Goal: Navigation & Orientation: Go to known website

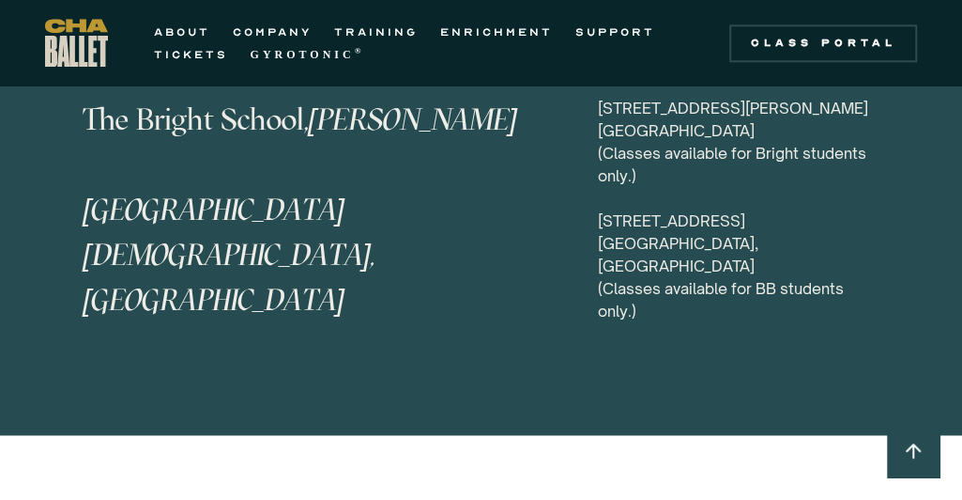
scroll to position [9544, 0]
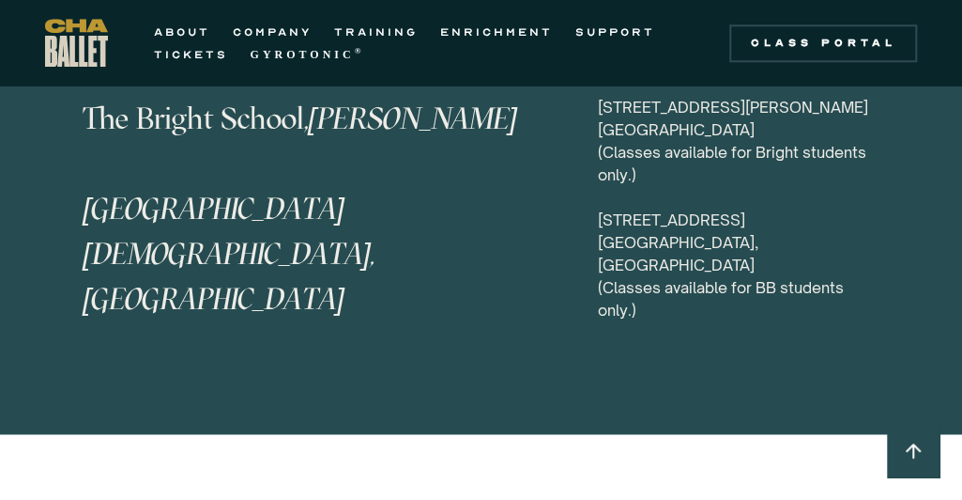
click at [91, 46] on img "home" at bounding box center [76, 43] width 63 height 48
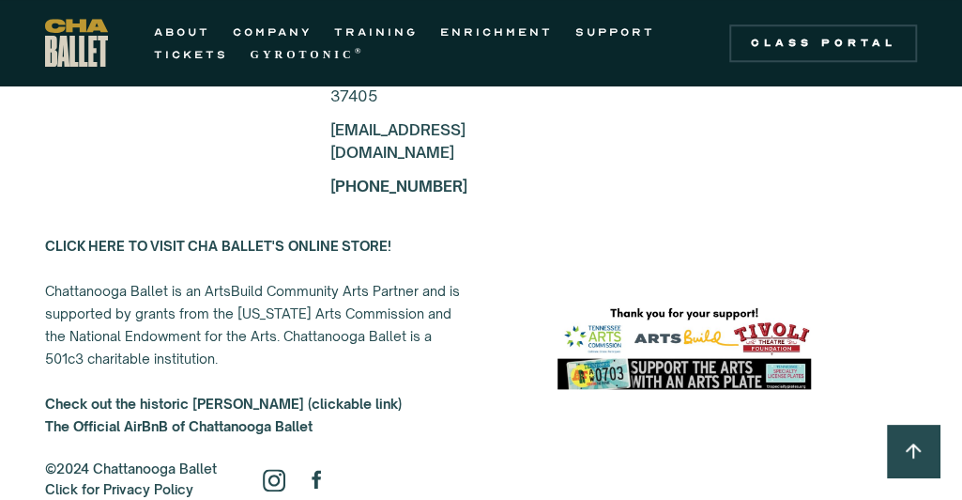
scroll to position [3606, 0]
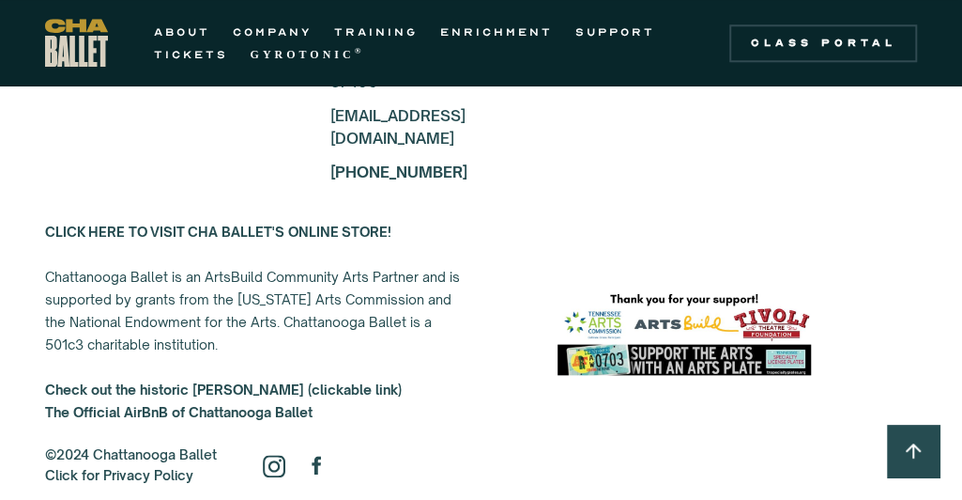
click at [278, 454] on img at bounding box center [274, 465] width 23 height 23
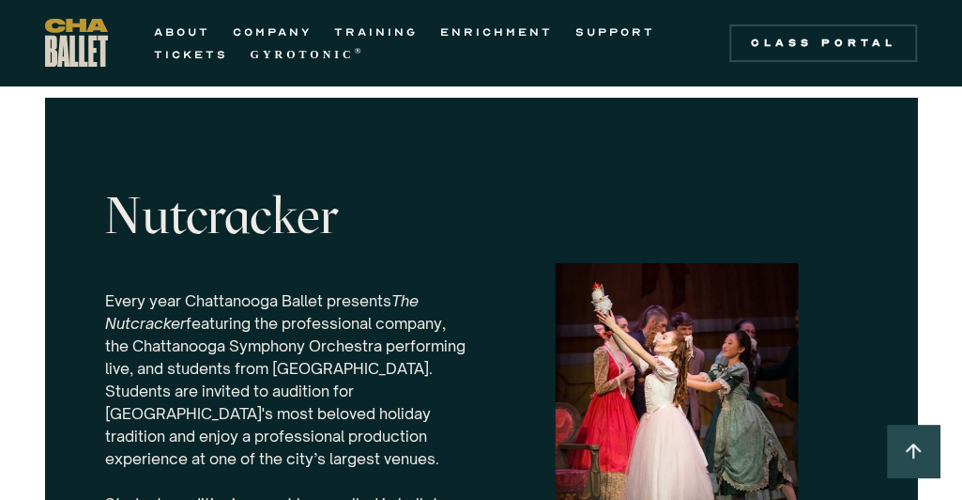
scroll to position [6217, 0]
